Goal: Information Seeking & Learning: Learn about a topic

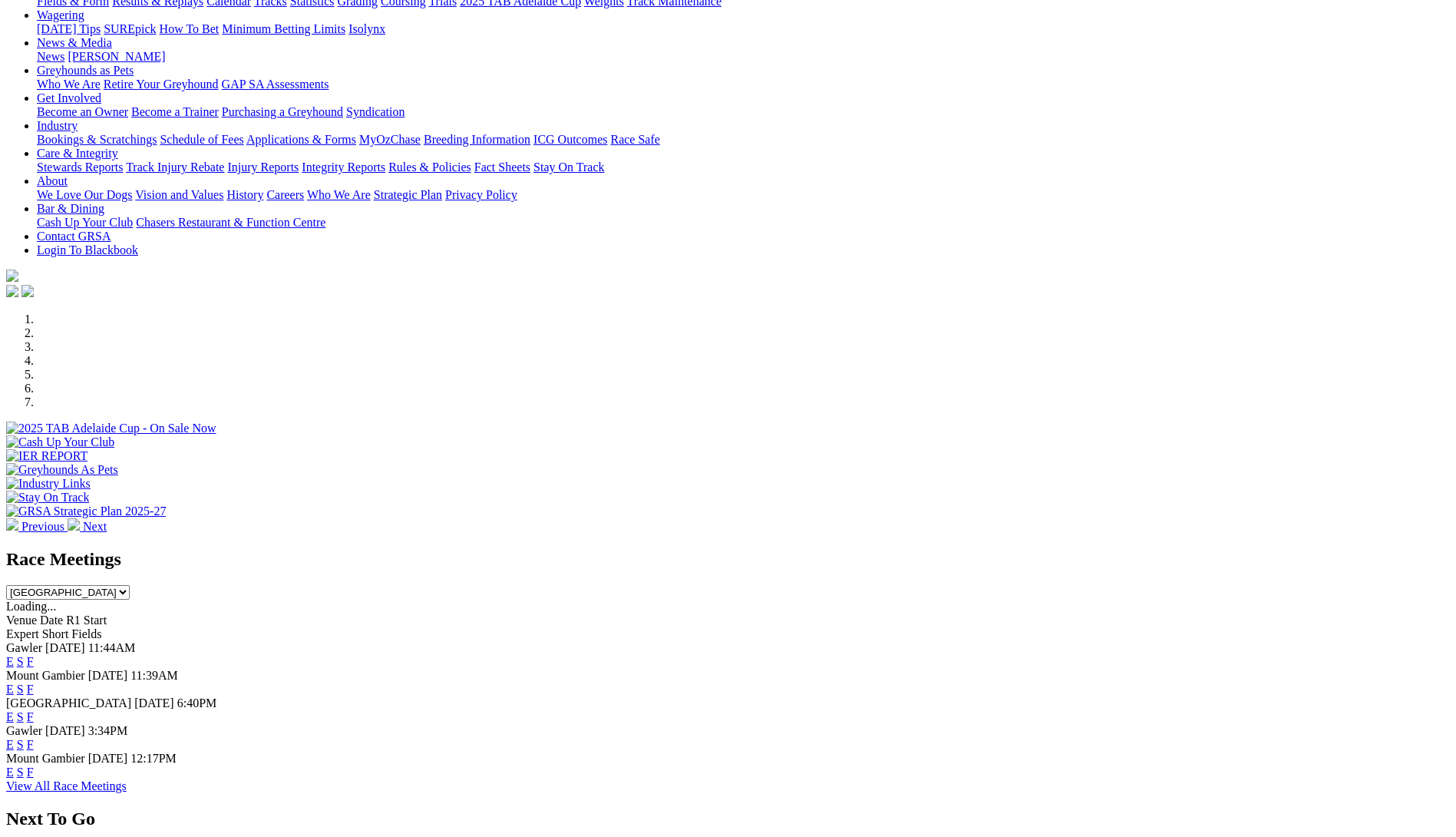
scroll to position [538, 0]
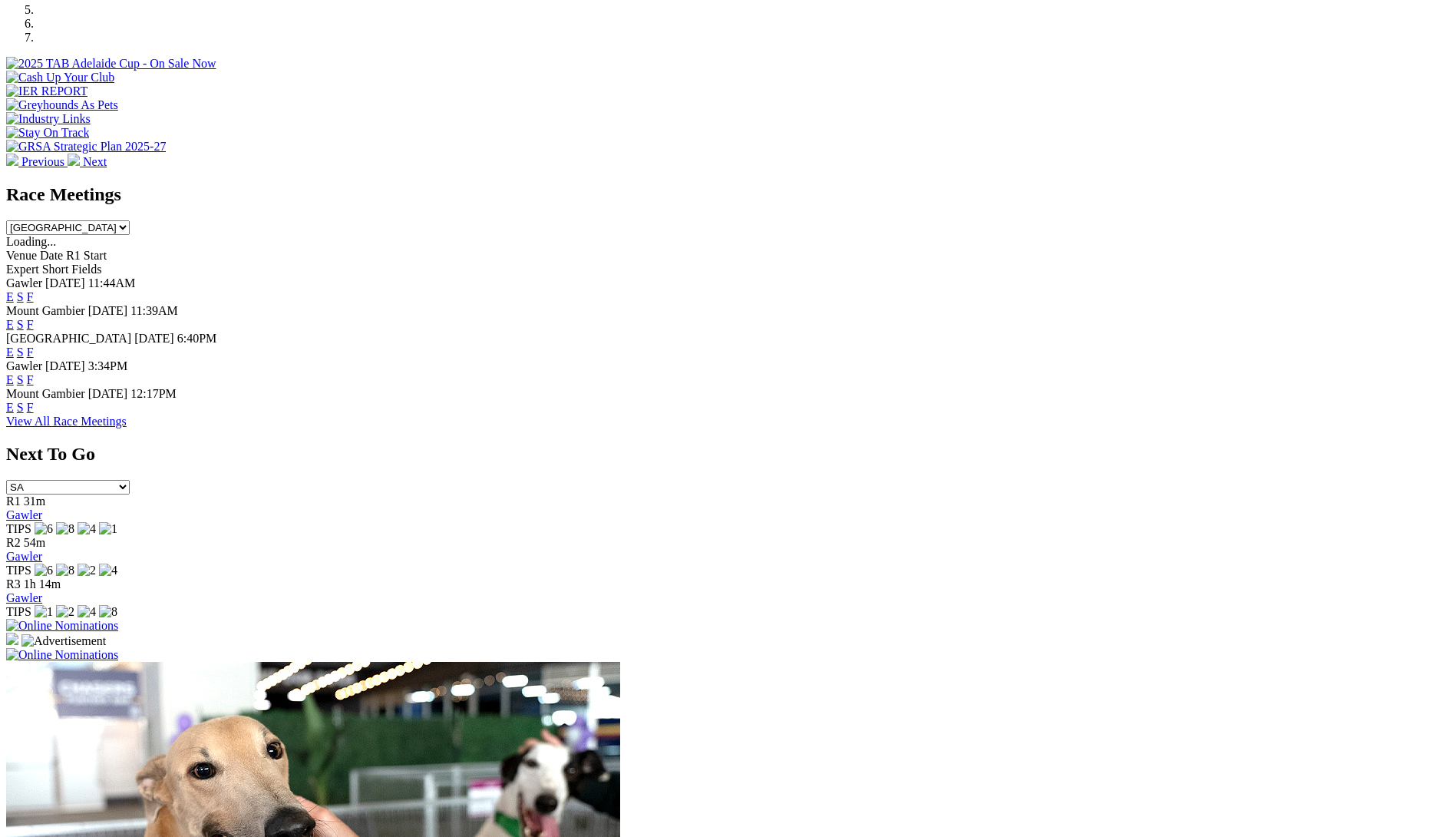
click at [34, 291] on link "F" at bounding box center [30, 297] width 7 height 13
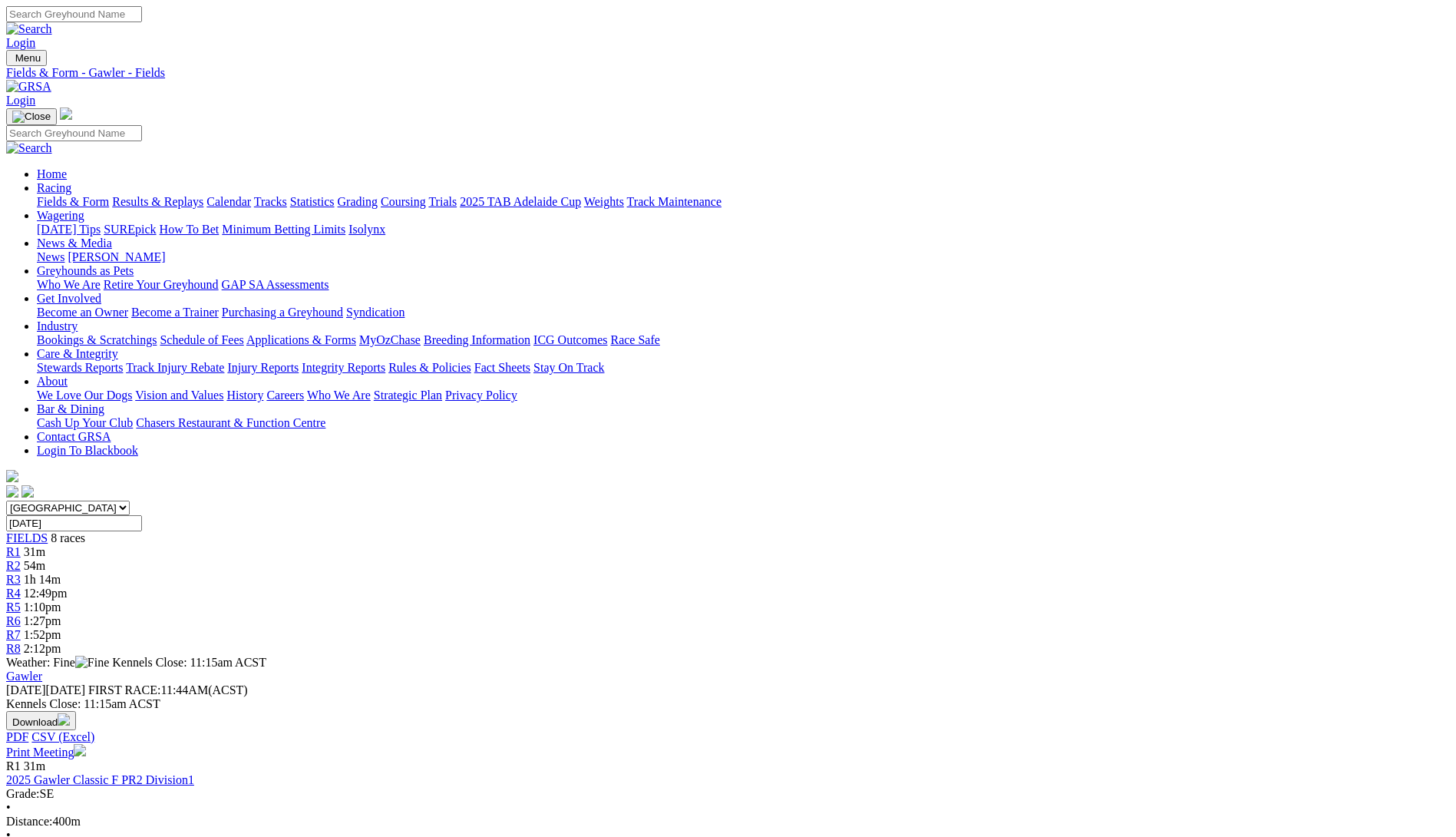
click at [109, 195] on link "Fields & Form" at bounding box center [73, 201] width 72 height 13
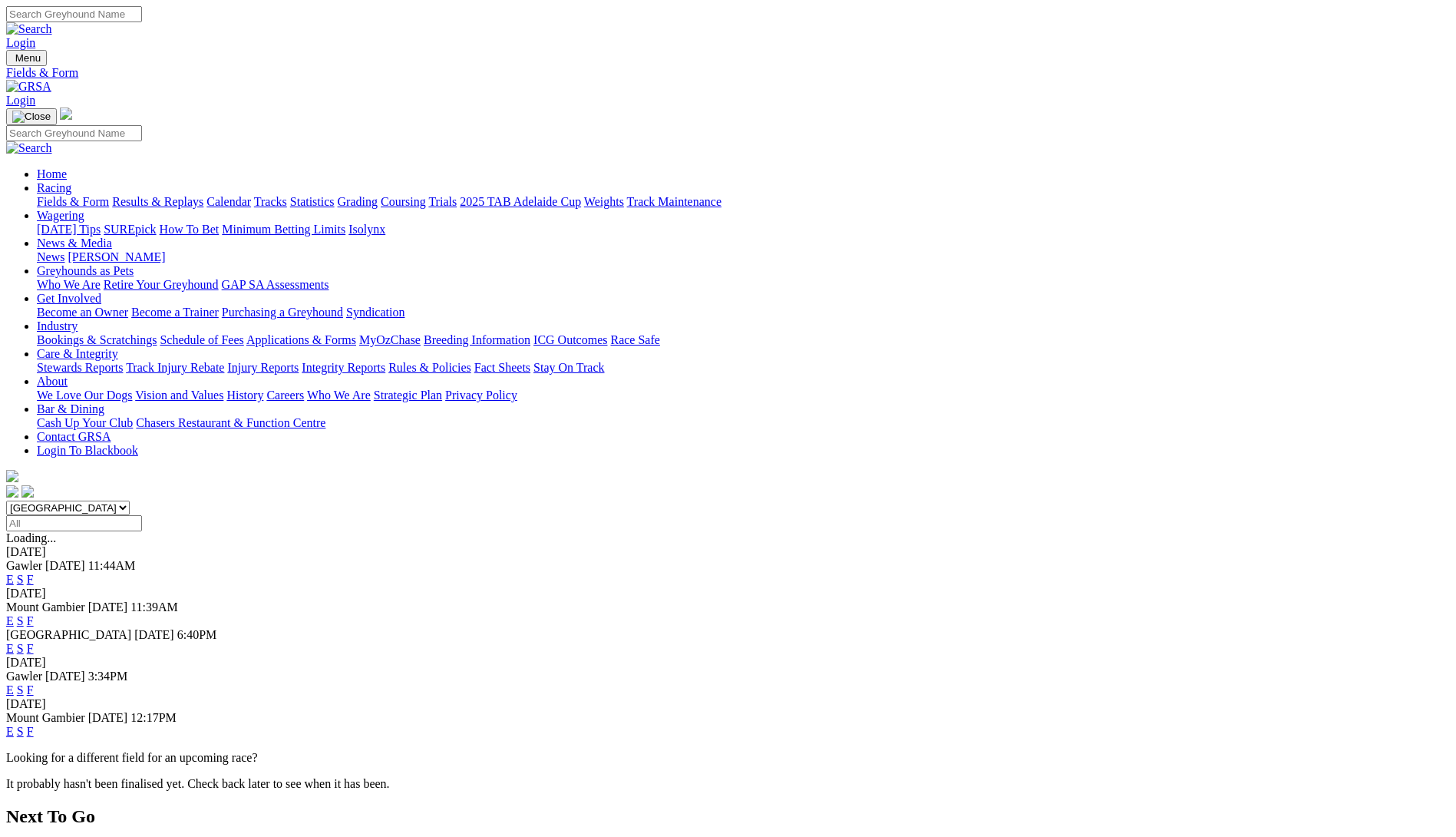
click at [385, 361] on link "Integrity Reports" at bounding box center [343, 367] width 84 height 13
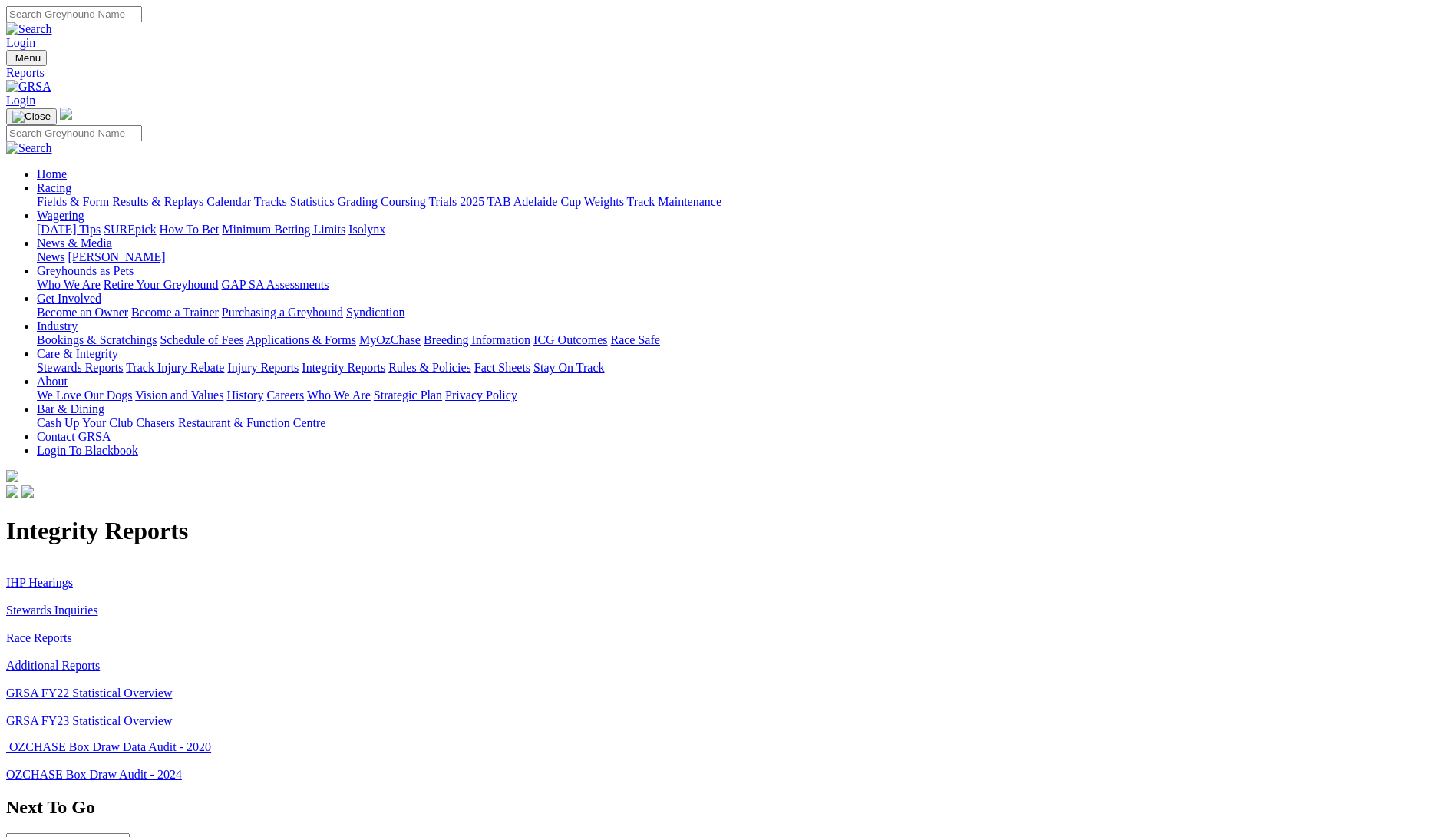
click at [98, 604] on link "Stewards Inquiries" at bounding box center [52, 610] width 92 height 13
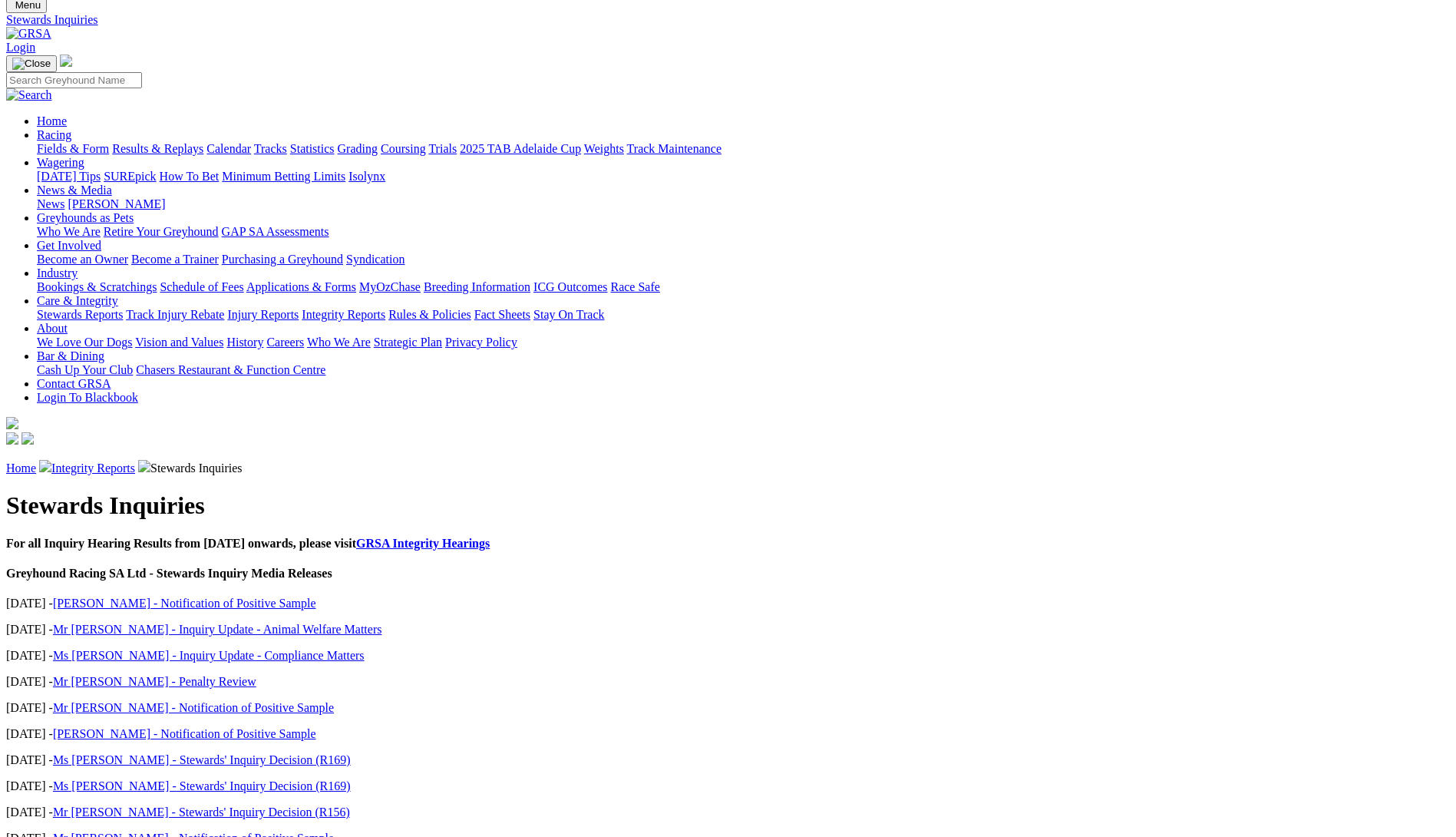
scroll to position [77, 0]
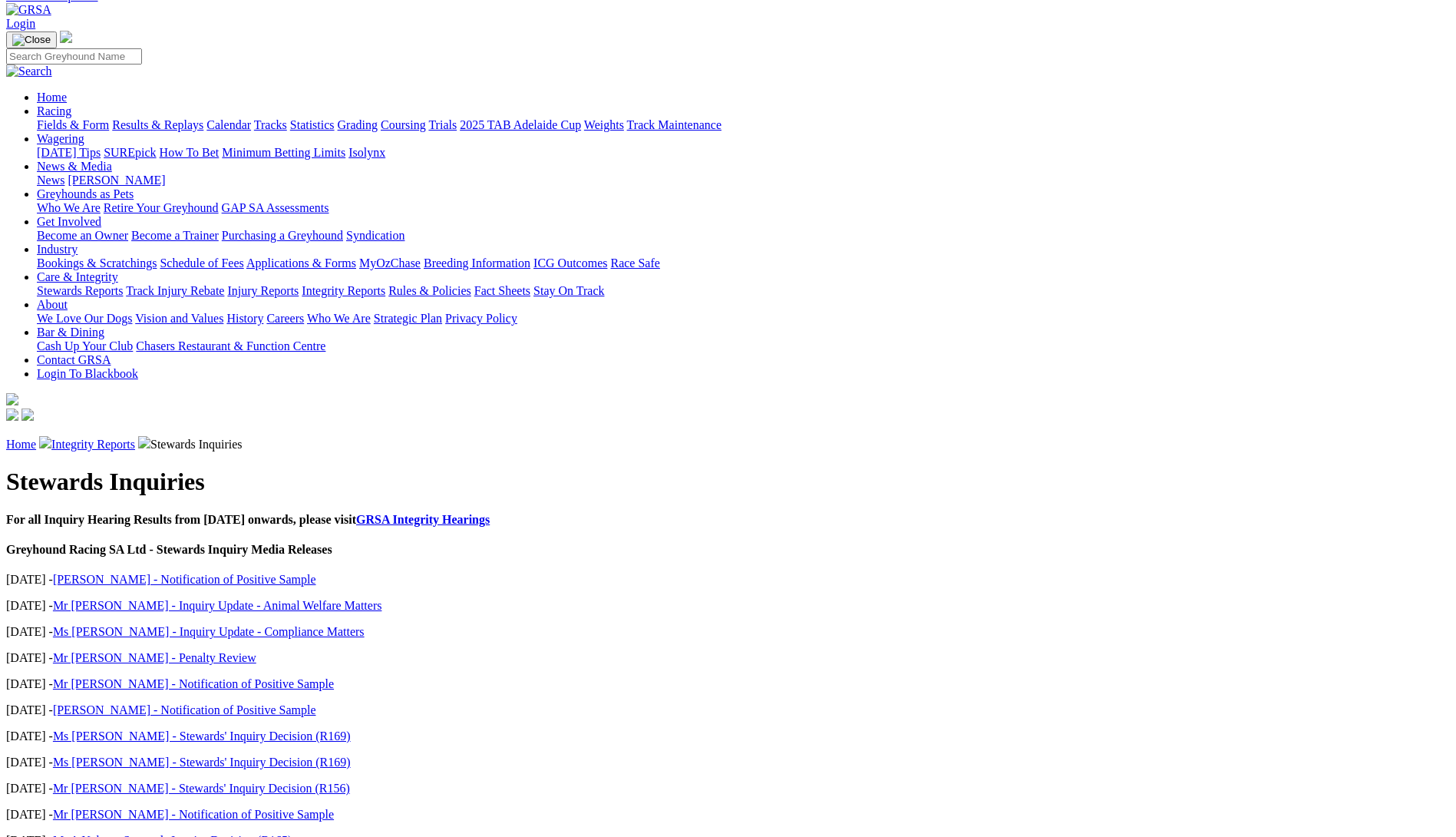
click at [316, 573] on link "Miss Di Wilson - Notification of Positive Sample" at bounding box center [185, 580] width 264 height 13
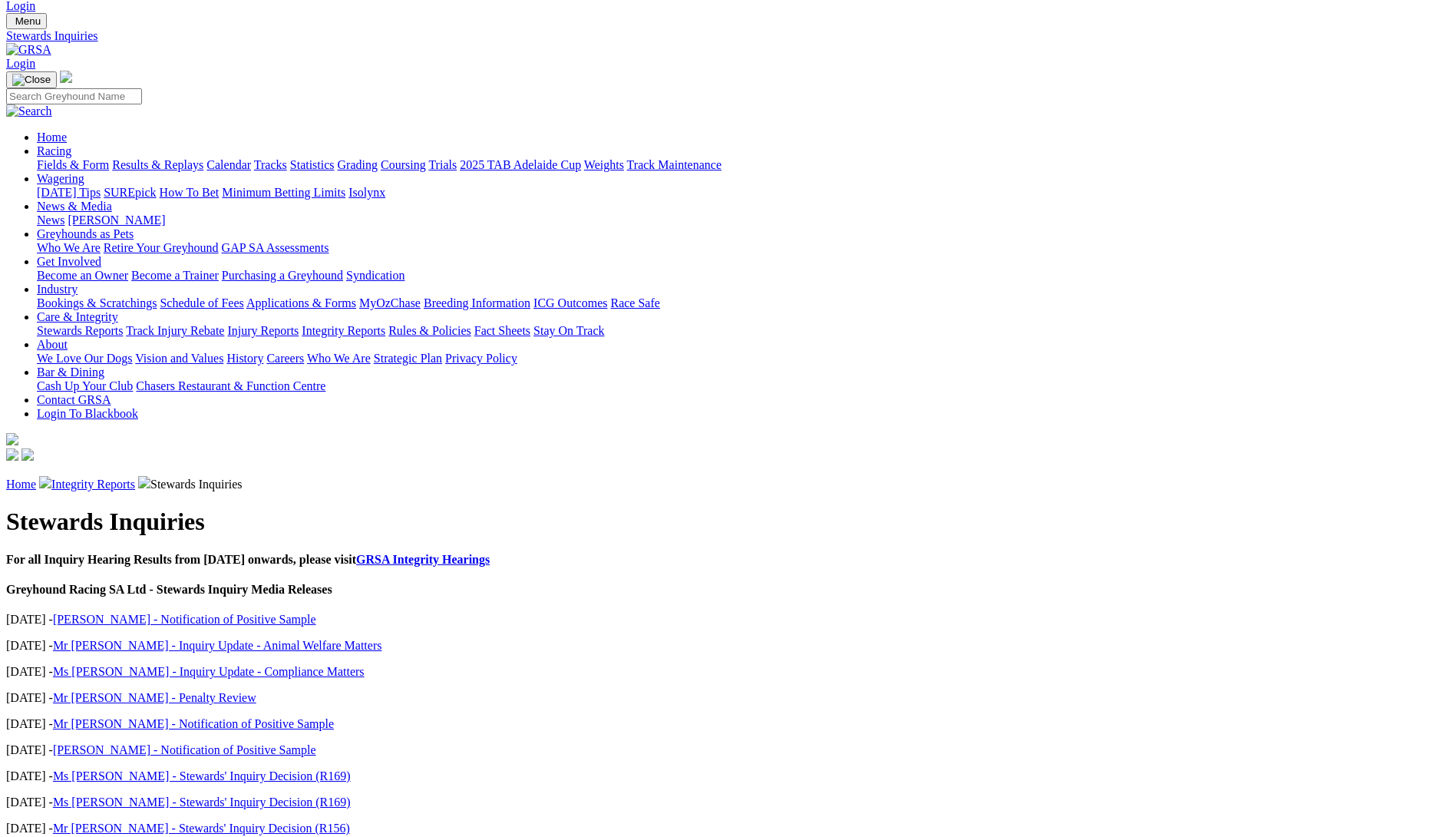
click at [135, 478] on link "Integrity Reports" at bounding box center [93, 484] width 84 height 13
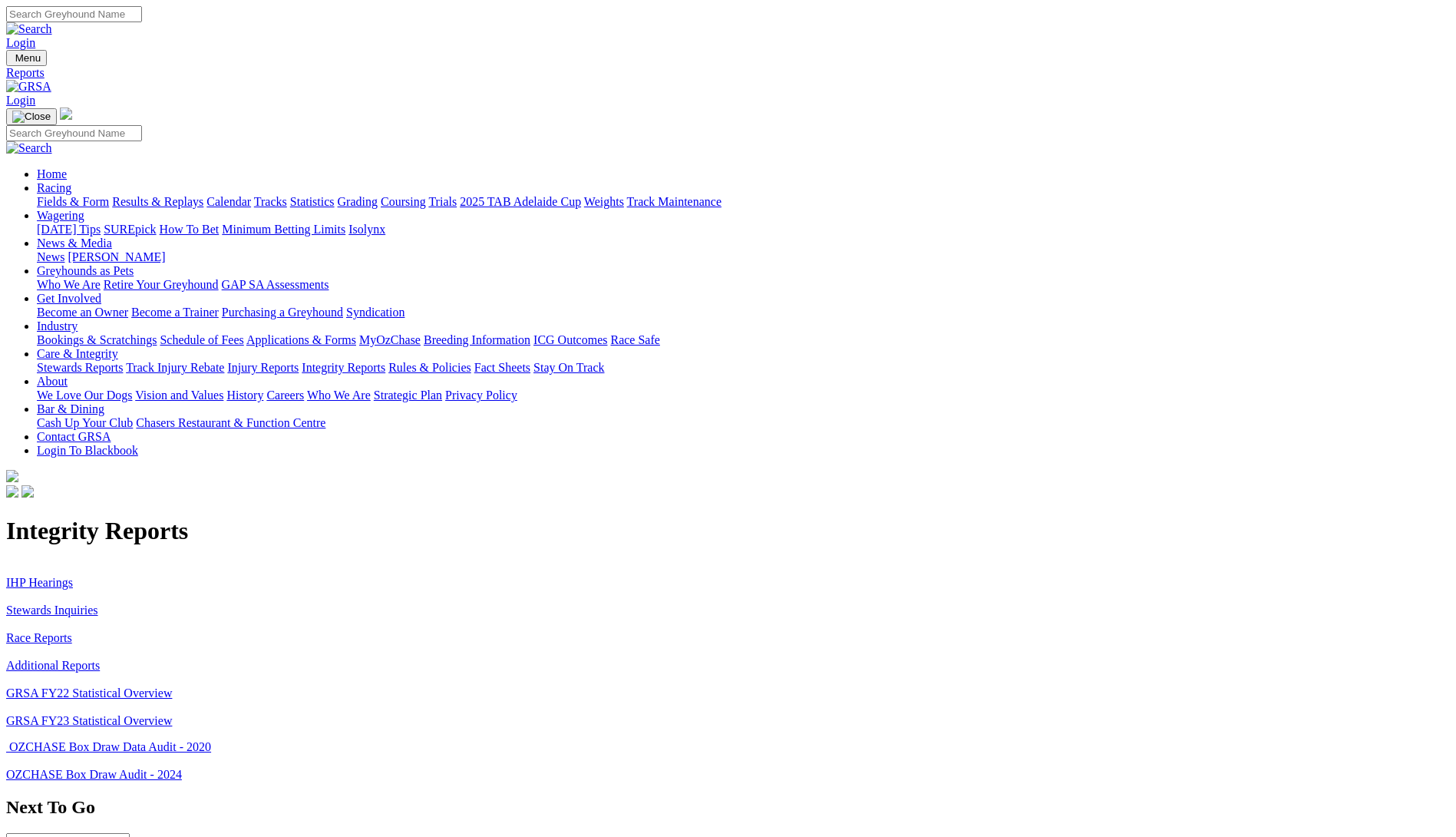
click at [73, 576] on link "IHP Hearings" at bounding box center [39, 582] width 67 height 13
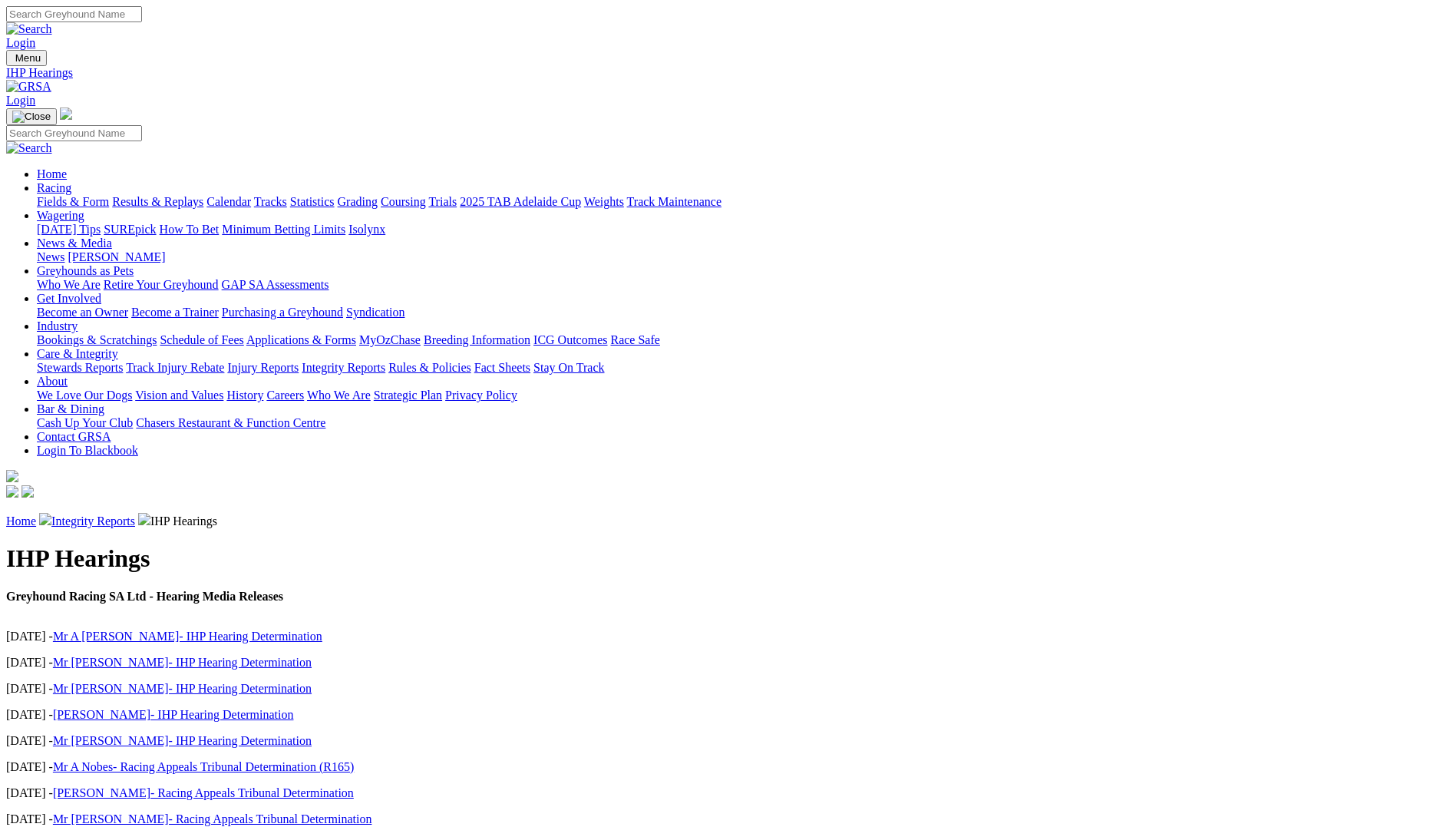
click at [298, 361] on link "Injury Reports" at bounding box center [263, 367] width 71 height 13
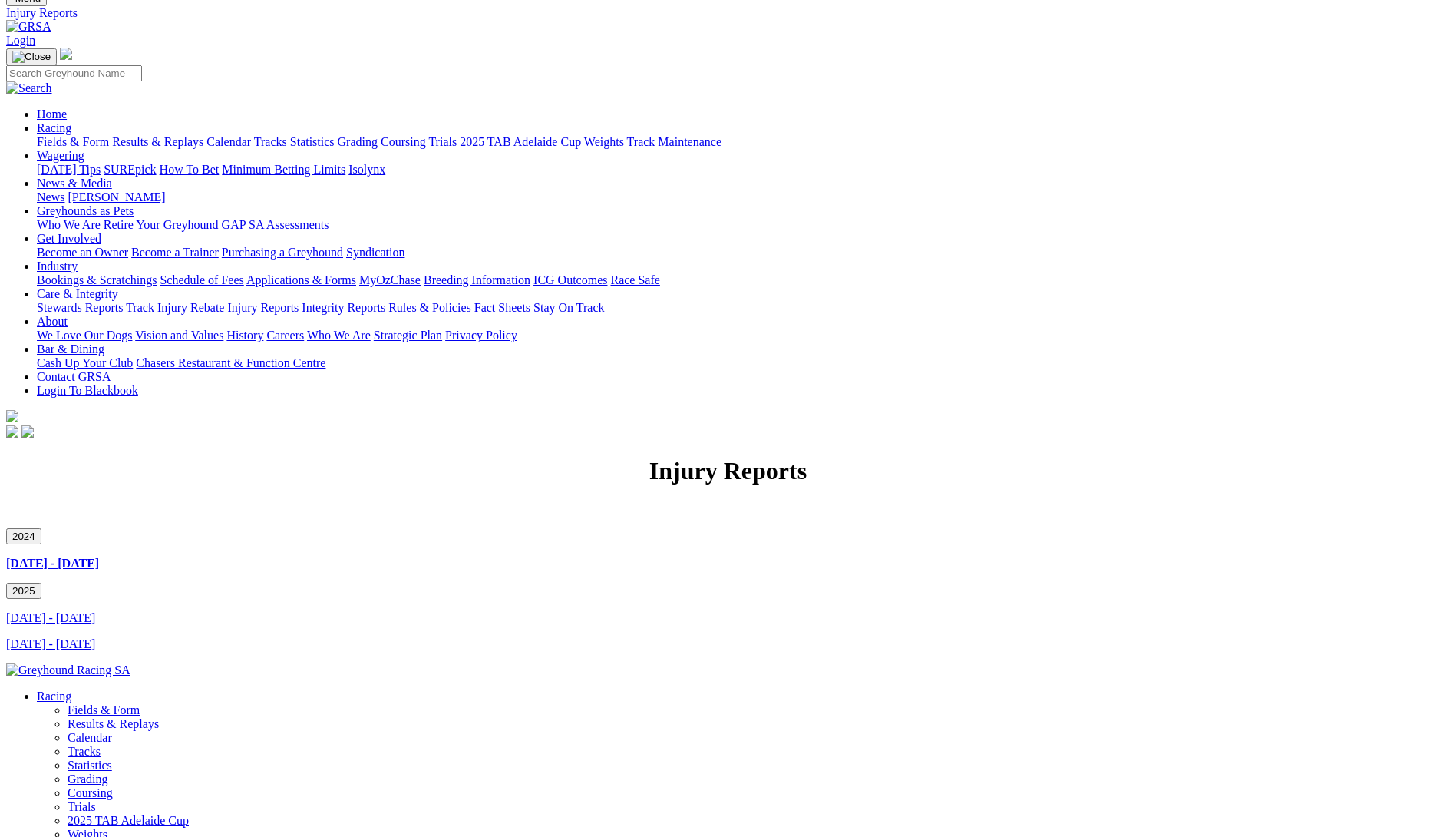
scroll to position [77, 0]
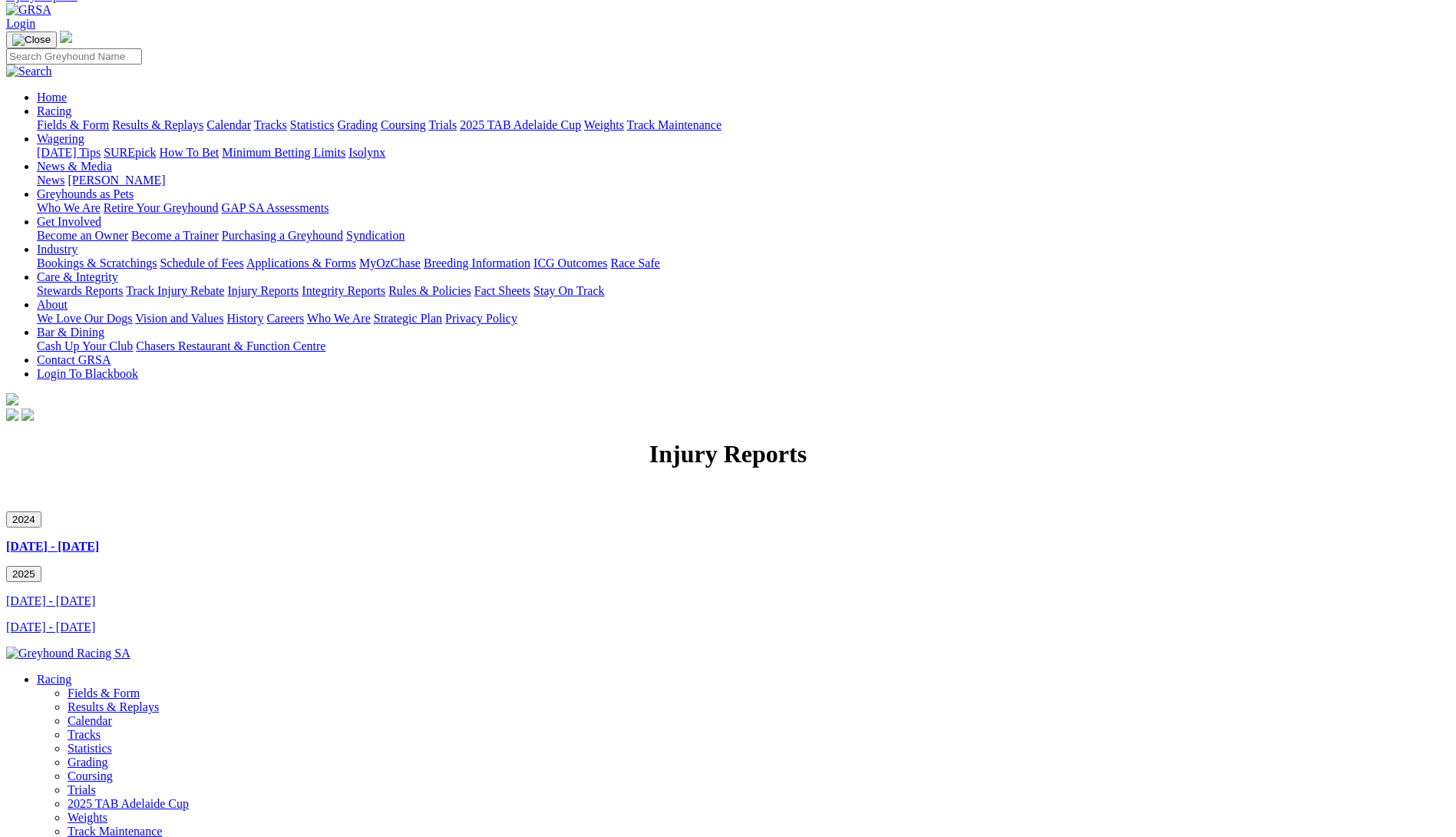
click at [95, 621] on link "April 2025 - June 2025" at bounding box center [51, 627] width 89 height 13
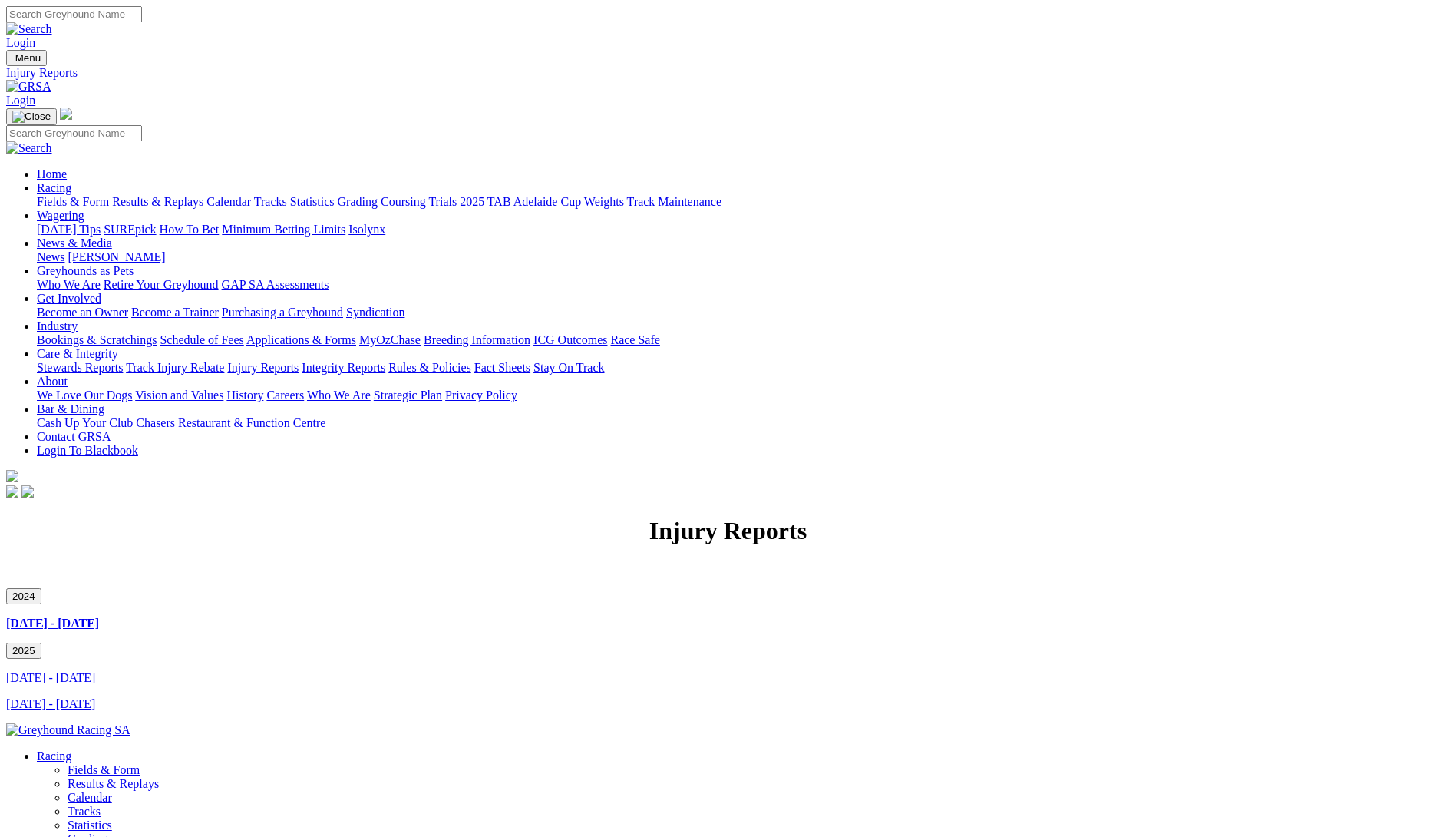
scroll to position [37, 0]
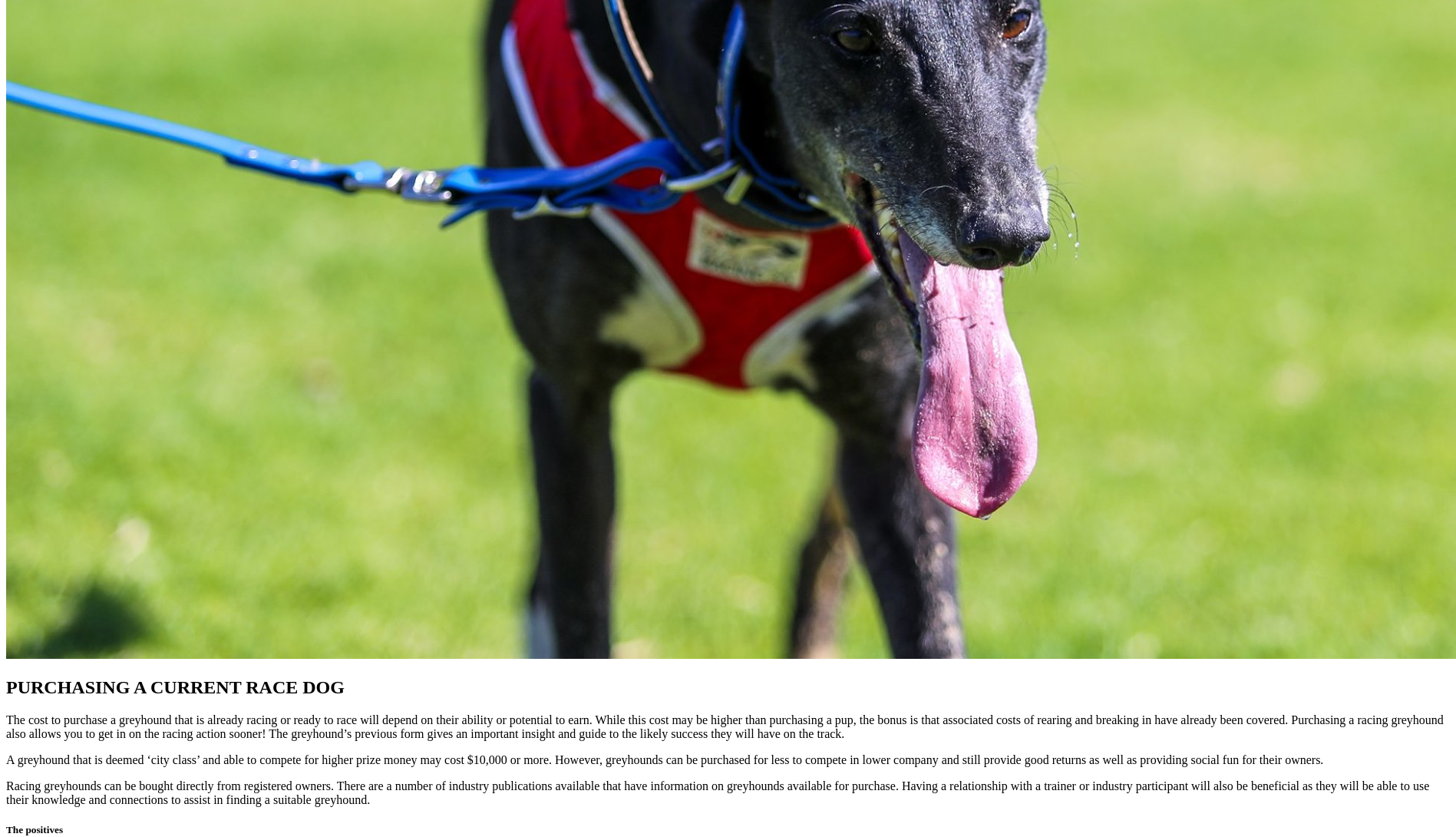
scroll to position [998, 0]
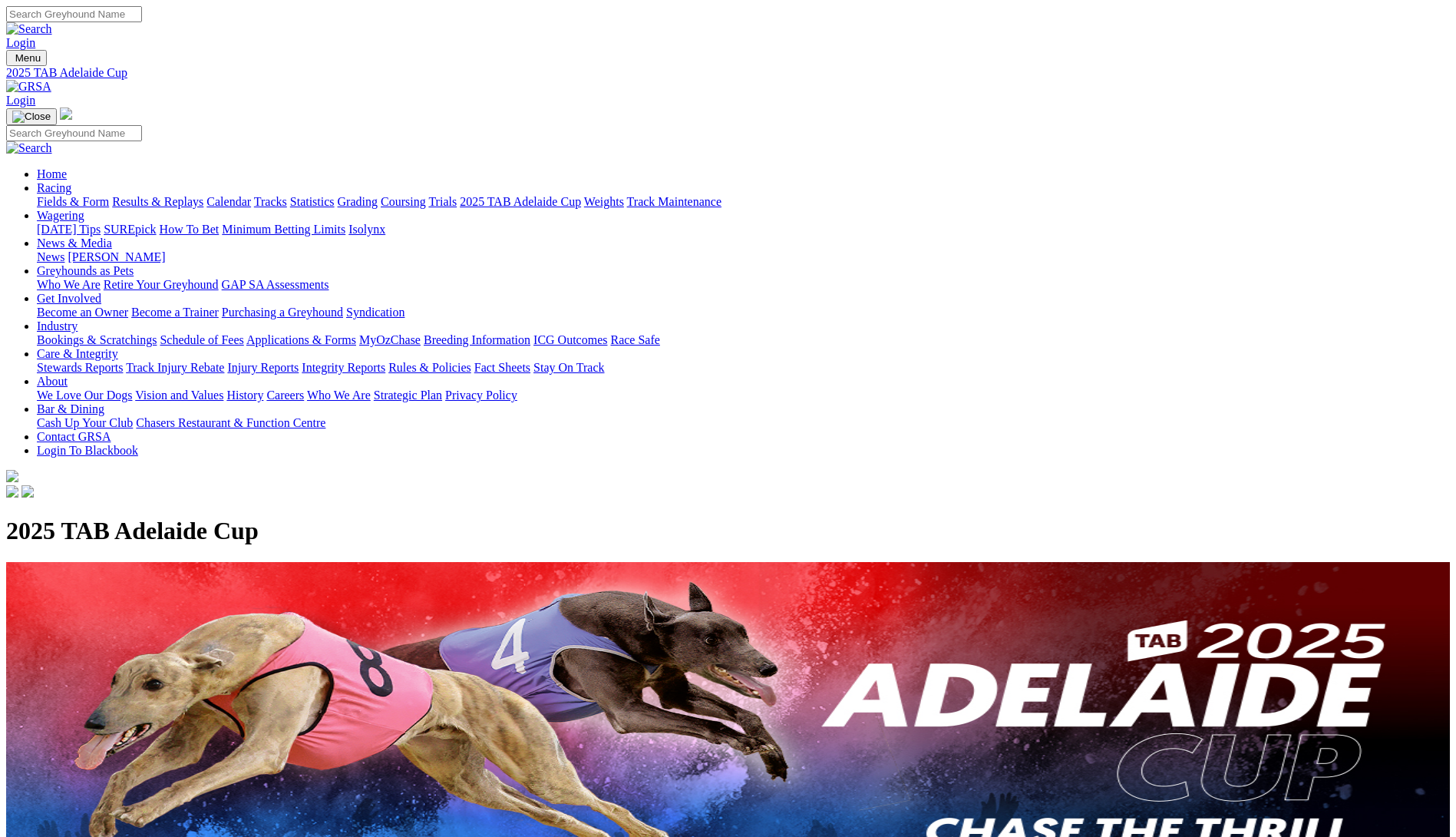
click at [112, 237] on link "News & Media" at bounding box center [74, 243] width 75 height 13
click at [165, 250] on link "[PERSON_NAME]" at bounding box center [117, 257] width 98 height 13
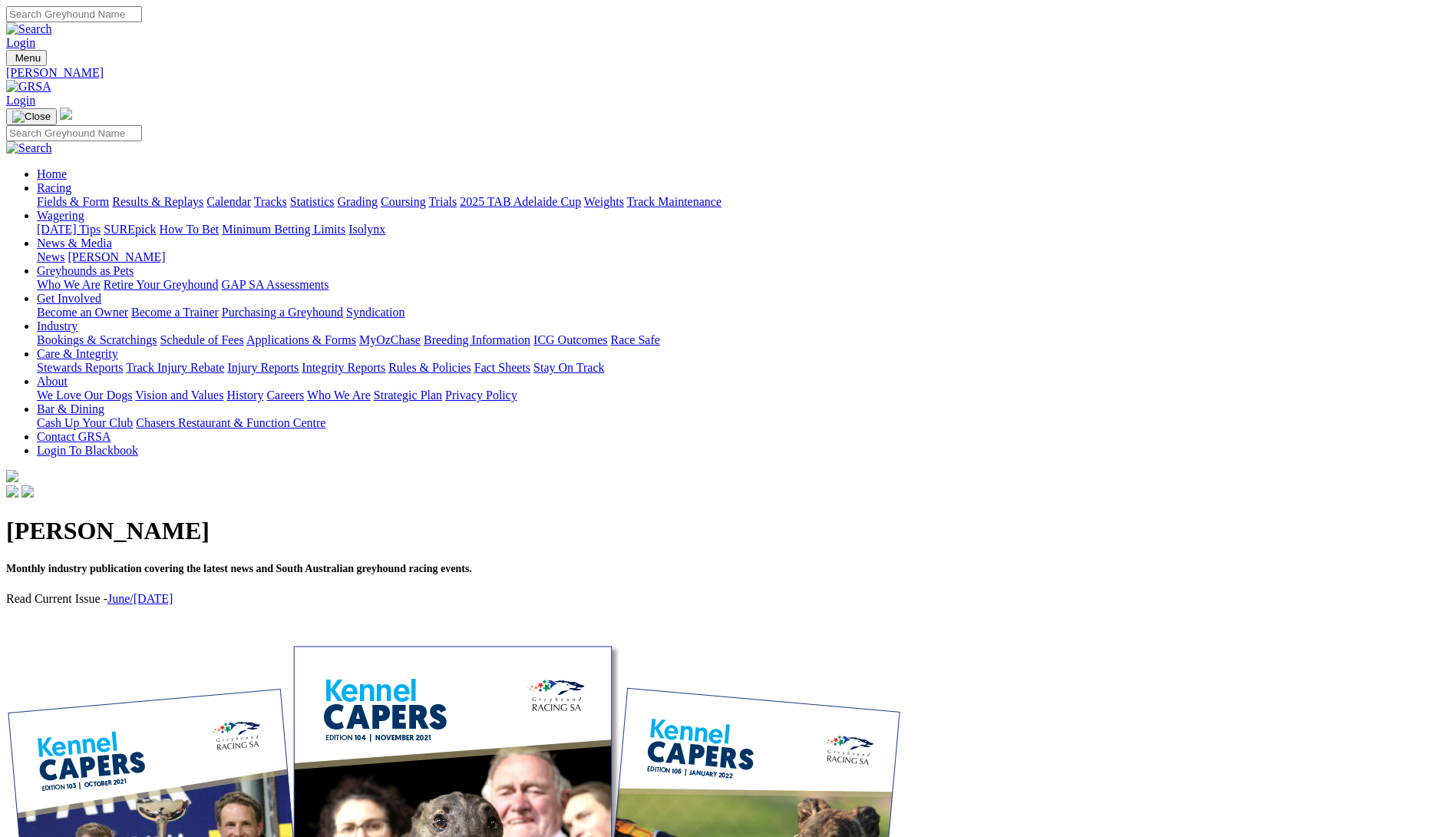
click at [65, 250] on link "News" at bounding box center [51, 257] width 28 height 13
